Goal: Information Seeking & Learning: Find specific page/section

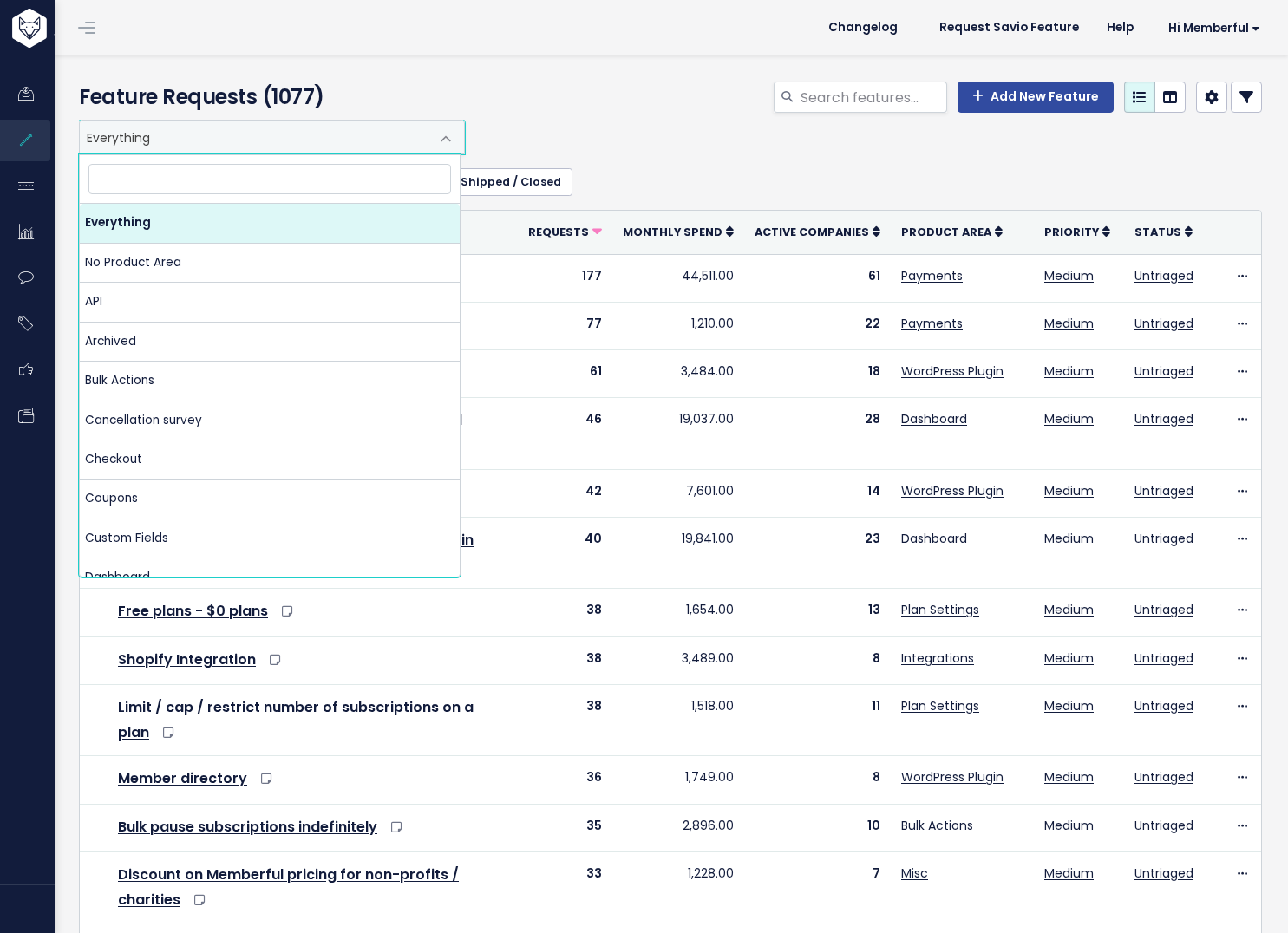
click at [428, 134] on span at bounding box center [445, 138] width 35 height 35
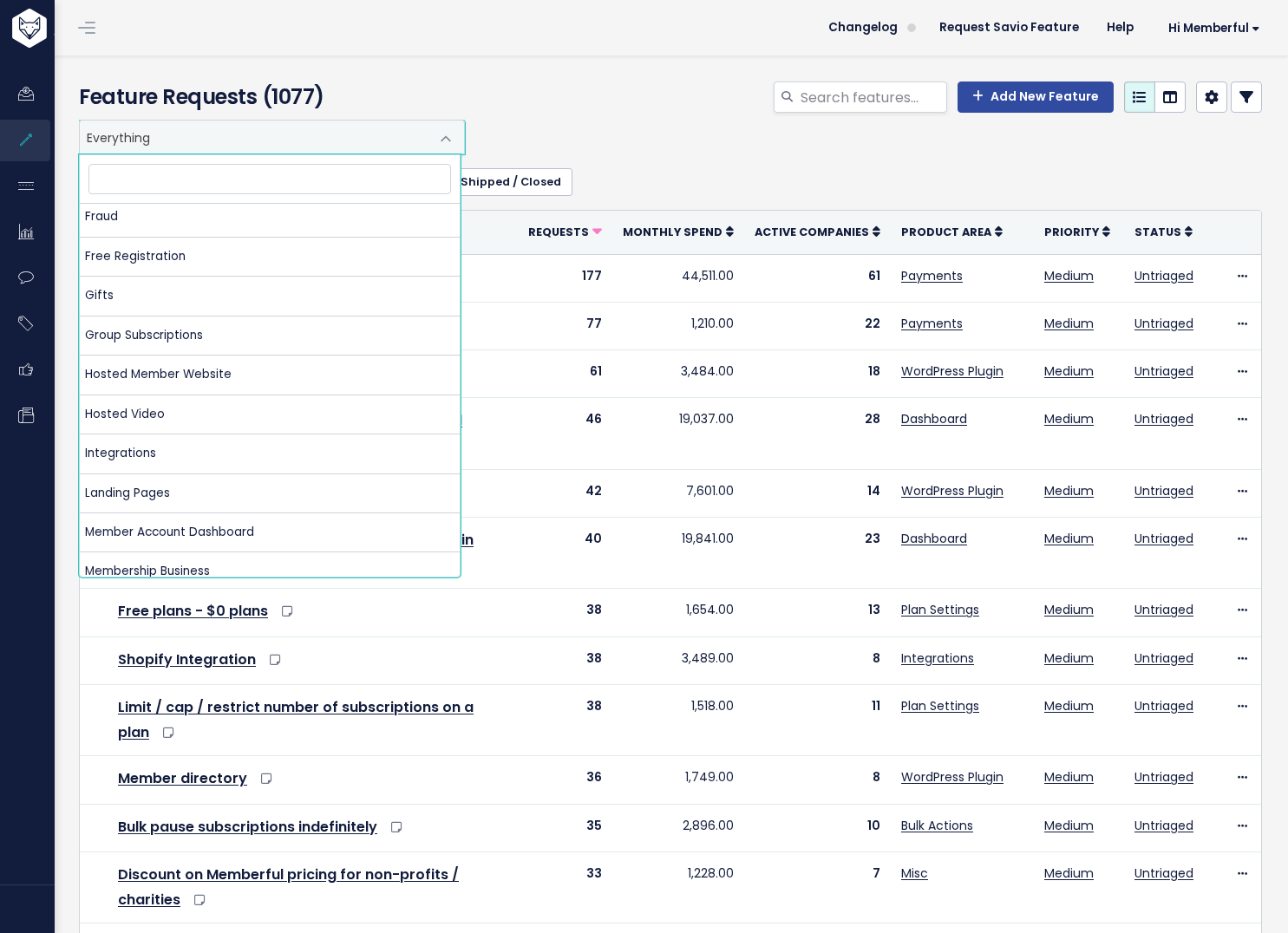
scroll to position [1322, 0]
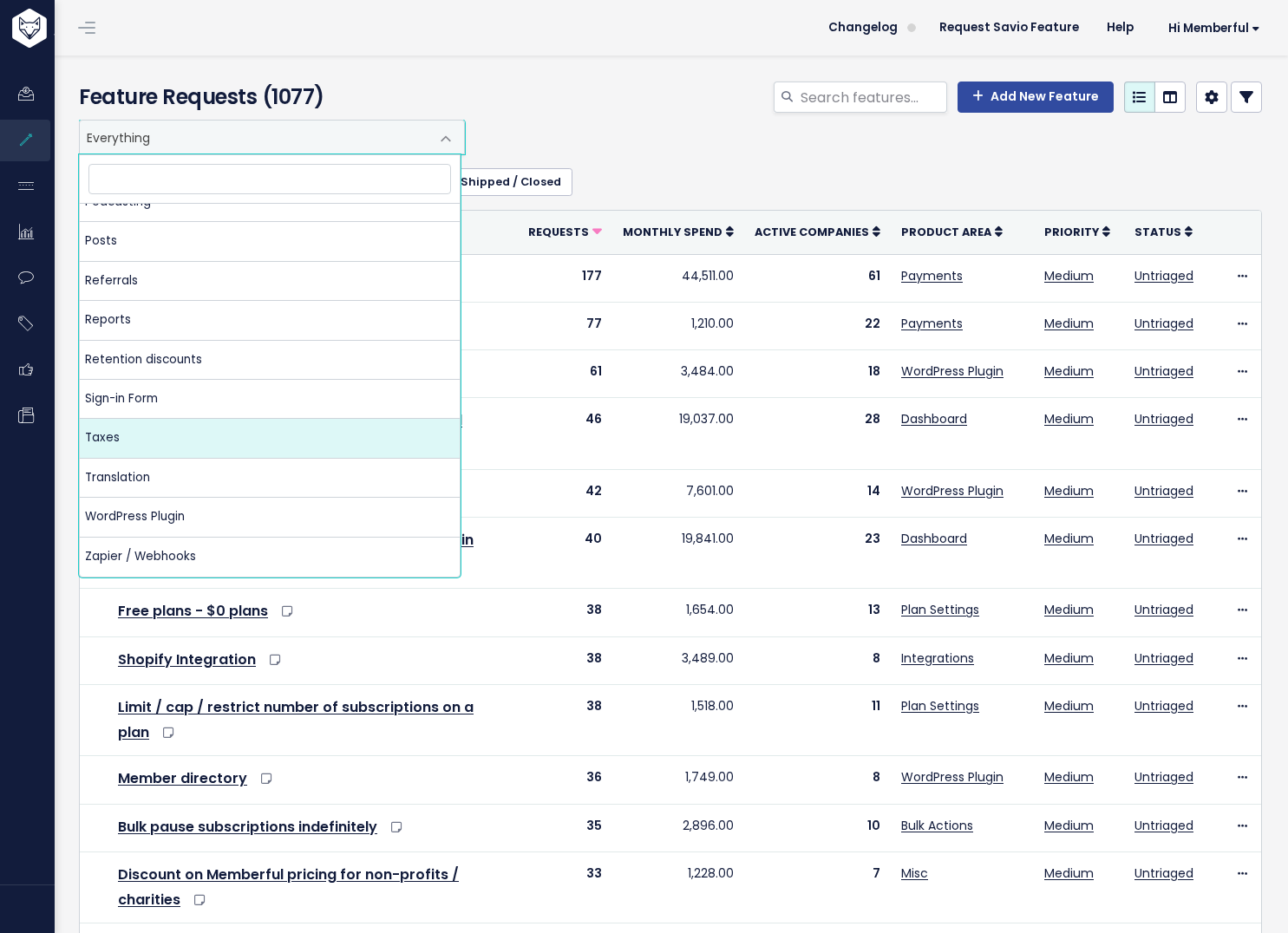
select select "MAIN:TAXES"
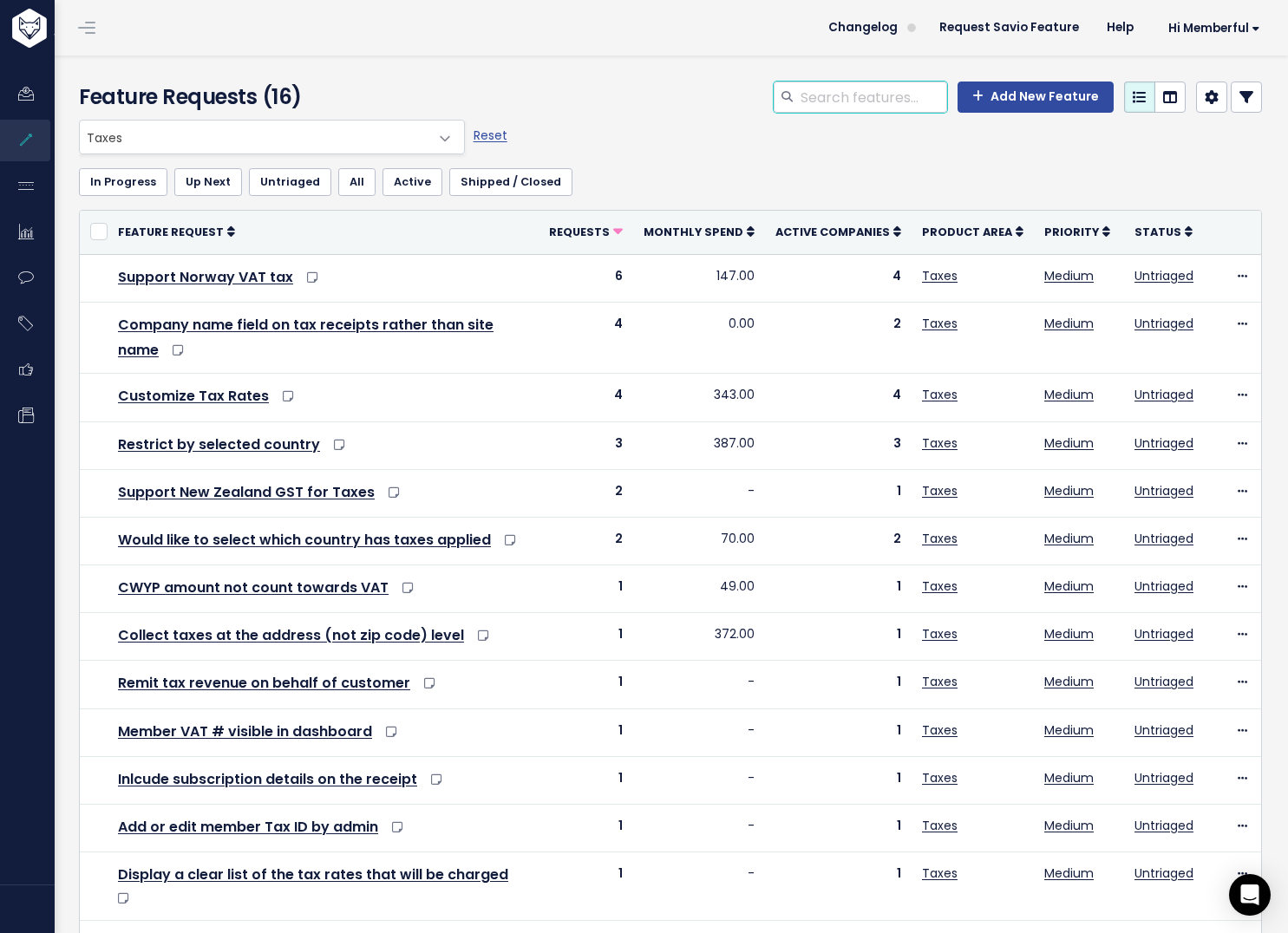
click at [807, 89] on input "search" at bounding box center [873, 97] width 148 height 31
type input "[GEOGRAPHIC_DATA]"
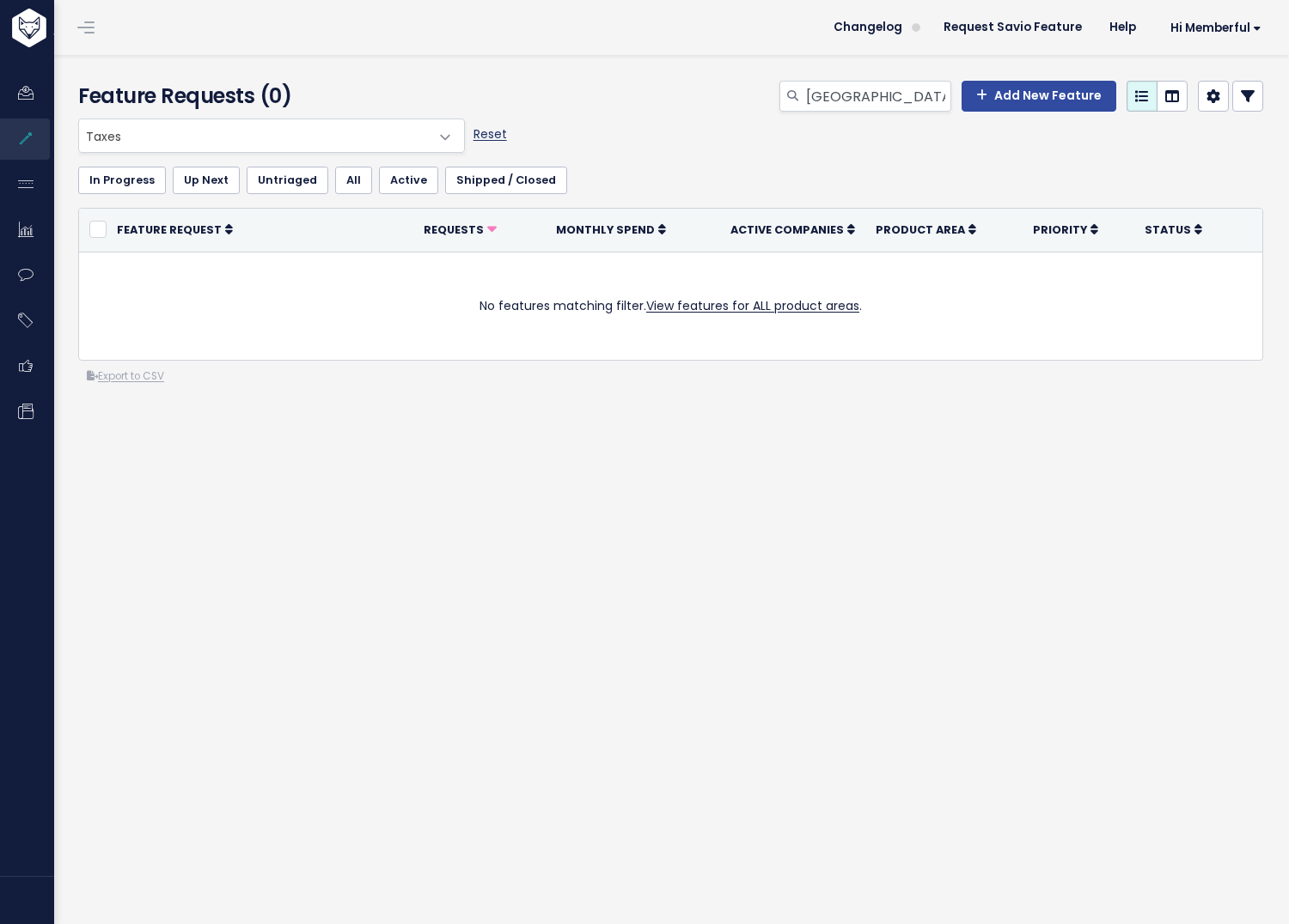
click at [483, 131] on link "Reset" at bounding box center [490, 134] width 34 height 17
select select ":"
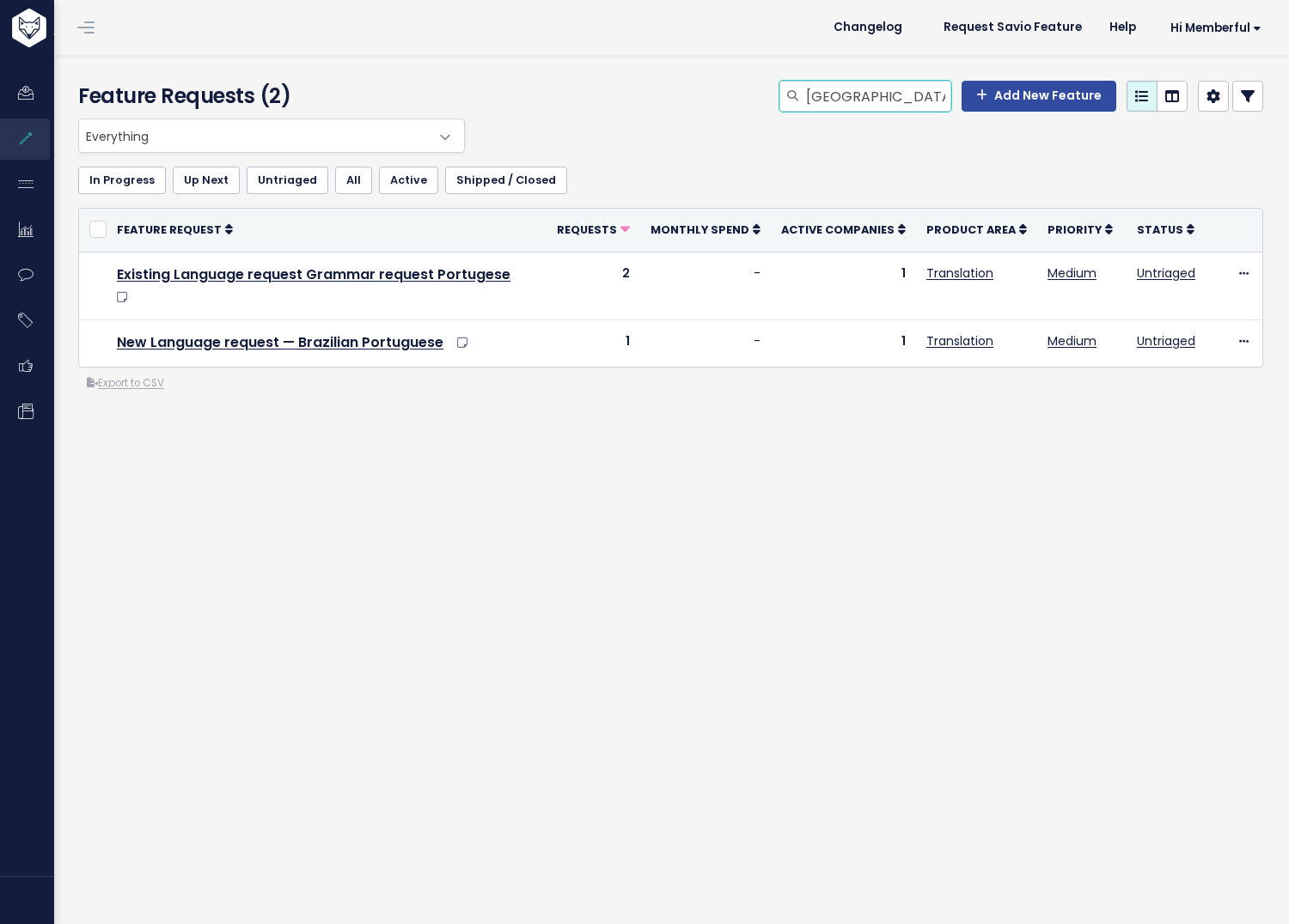
click at [849, 100] on input "[GEOGRAPHIC_DATA]" at bounding box center [878, 96] width 147 height 31
